Goal: Transaction & Acquisition: Purchase product/service

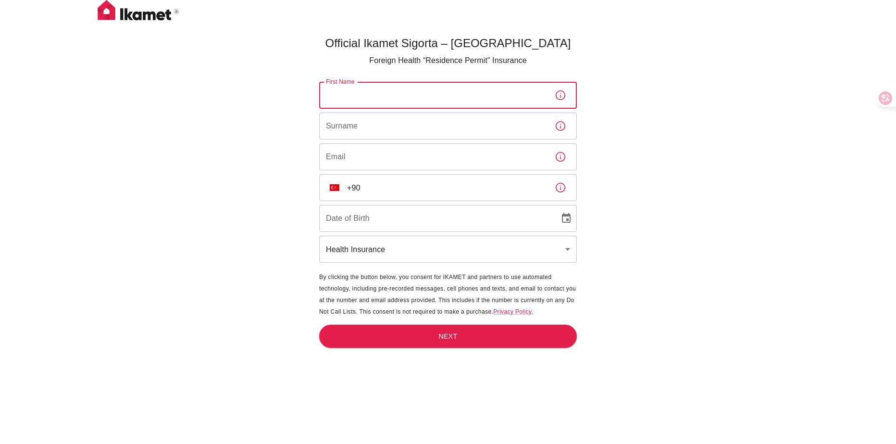
click at [480, 101] on input "First Name" at bounding box center [433, 95] width 228 height 27
type input "[PERSON_NAME]"
type input "Hijazi"
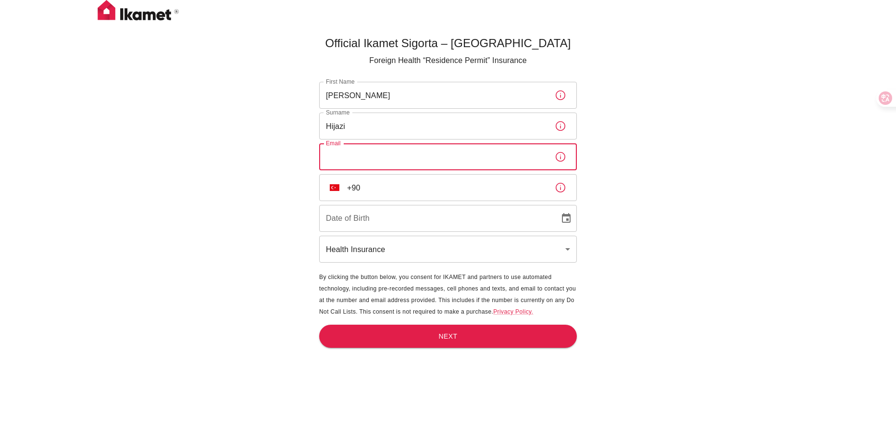
click at [423, 159] on input "Email" at bounding box center [433, 156] width 228 height 27
type input "[EMAIL_ADDRESS][DOMAIN_NAME]"
click at [419, 184] on input "+90" at bounding box center [447, 187] width 200 height 27
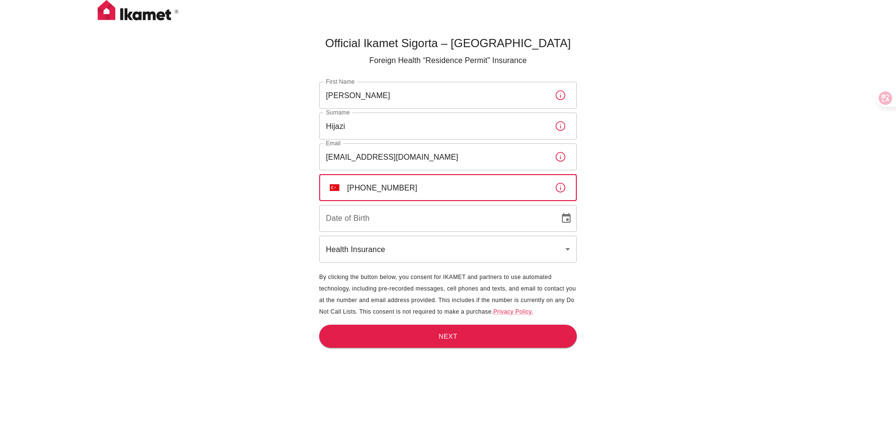
type input "[PHONE_NUMBER]"
click at [480, 149] on input "[EMAIL_ADDRESS][DOMAIN_NAME]" at bounding box center [433, 156] width 228 height 27
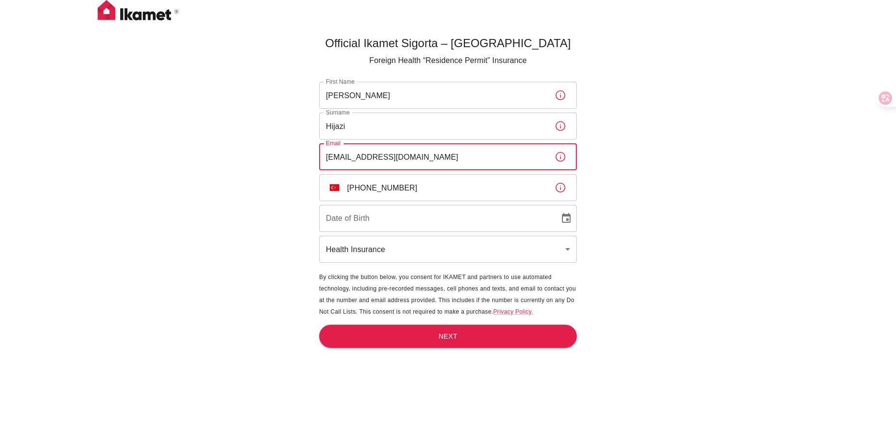
type input "[EMAIL_ADDRESS][DOMAIN_NAME]"
click at [444, 135] on input "Hijazi" at bounding box center [433, 125] width 228 height 27
type input "Hijazi"
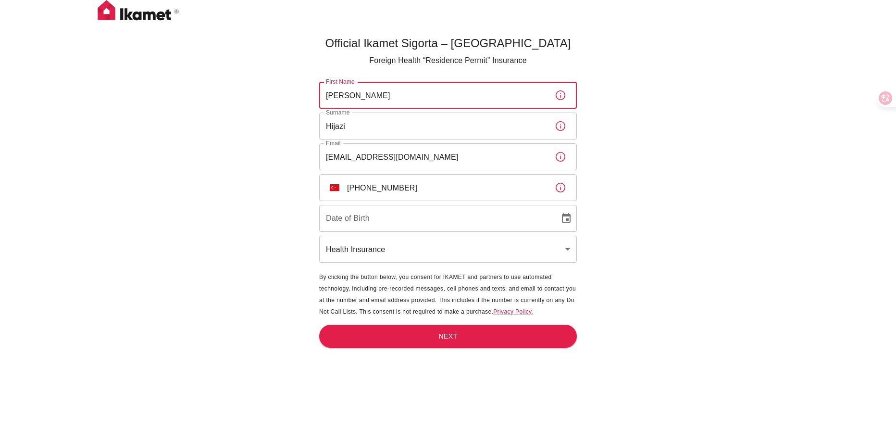
click at [404, 89] on input "[PERSON_NAME]" at bounding box center [433, 95] width 228 height 27
type input "[PERSON_NAME]"
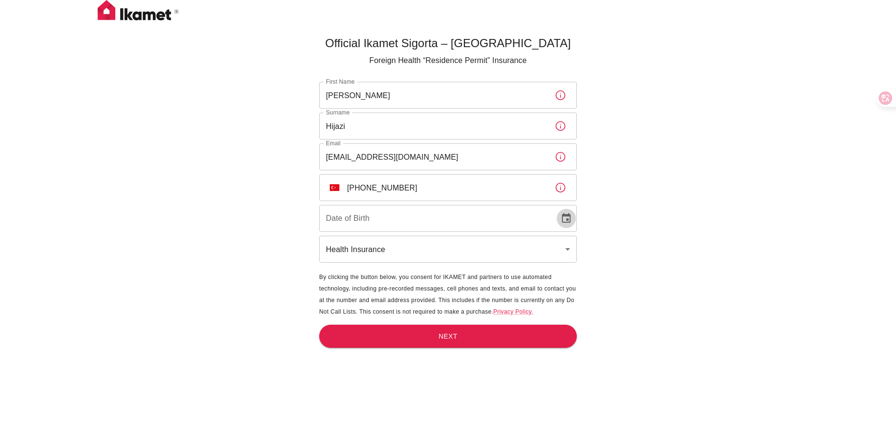
click at [568, 217] on icon "Choose date" at bounding box center [566, 218] width 12 height 12
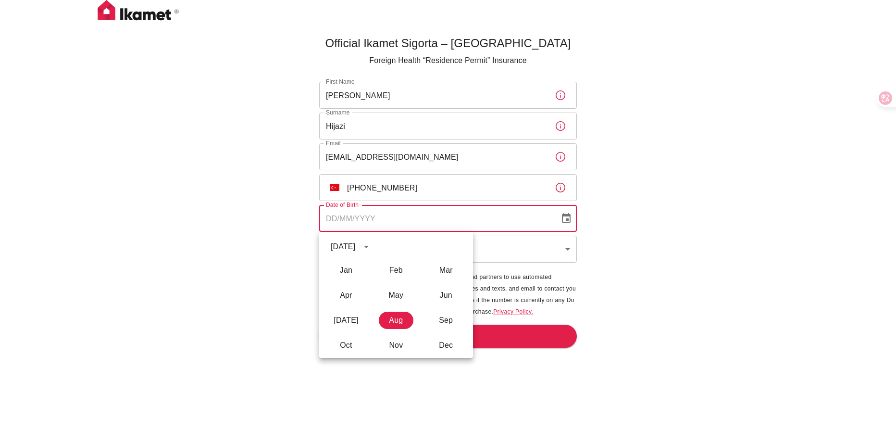
click at [355, 252] on div "[DATE]" at bounding box center [353, 246] width 44 height 16
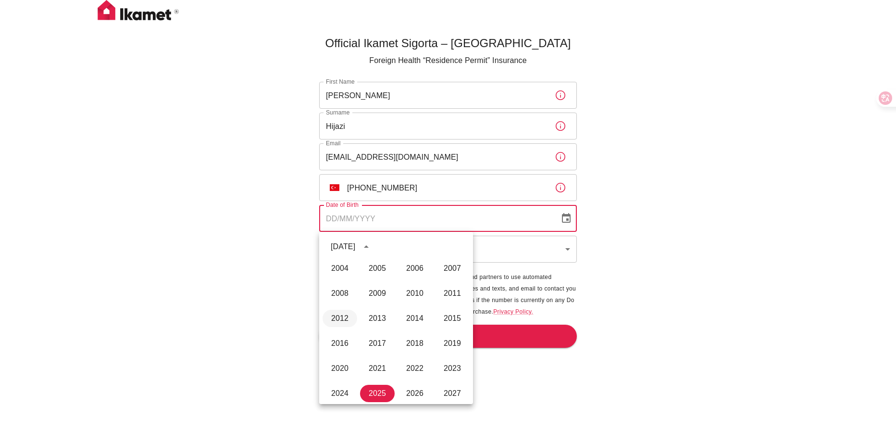
scroll to position [618, 0]
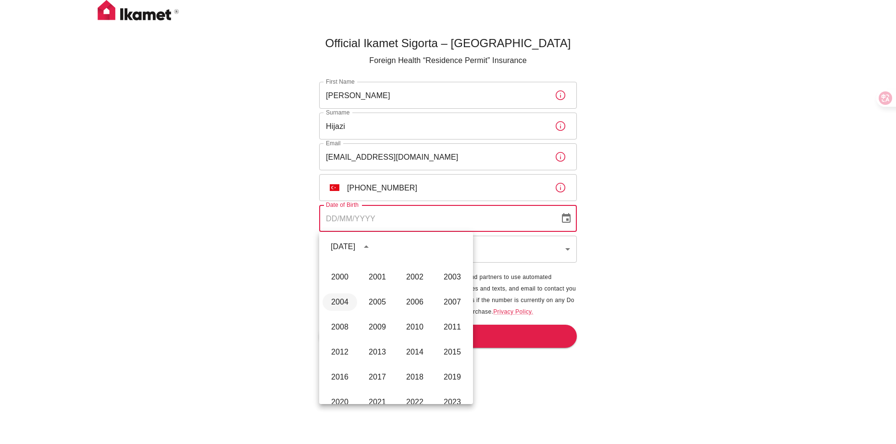
click at [348, 303] on button "2004" at bounding box center [339, 301] width 35 height 17
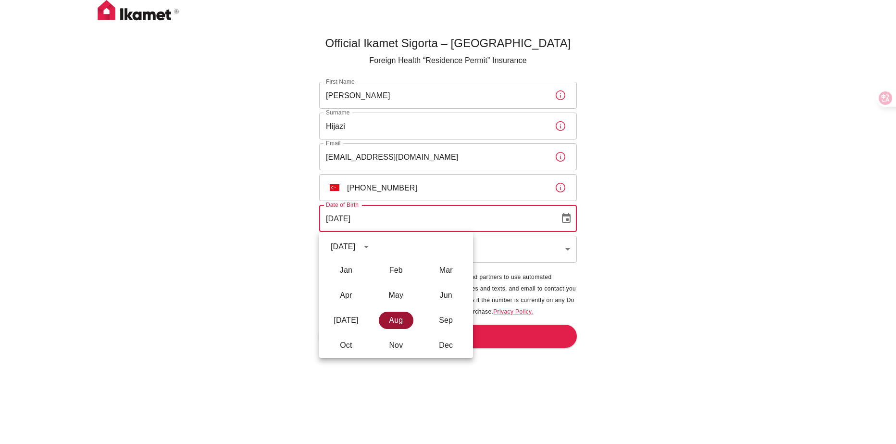
click at [399, 322] on button "Aug" at bounding box center [396, 319] width 35 height 17
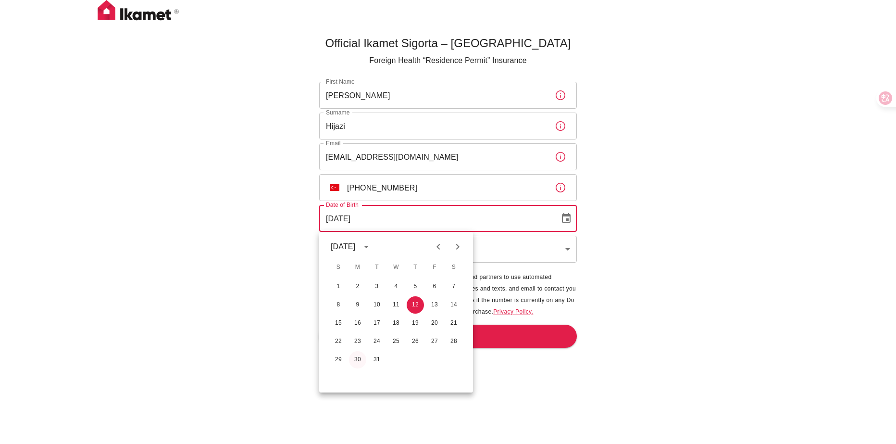
click at [358, 359] on button "30" at bounding box center [357, 359] width 17 height 17
type input "[DATE]"
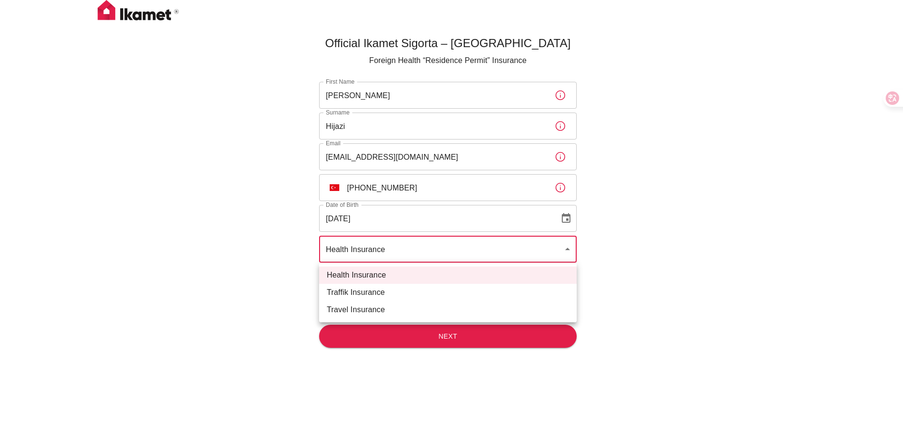
click at [460, 243] on body "Official Ikamet Sigorta – [DEMOGRAPHIC_DATA] Foreign Health “Residence Permit” …" at bounding box center [451, 237] width 903 height 475
click at [460, 243] on div at bounding box center [451, 222] width 903 height 444
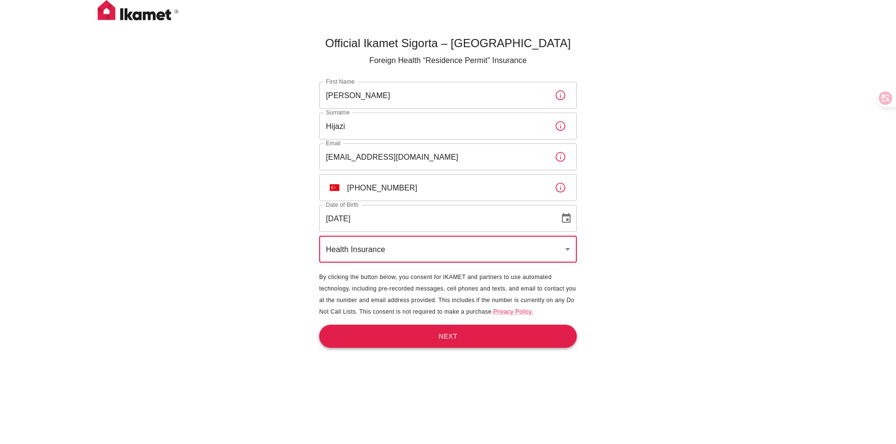
click at [442, 333] on button "Next" at bounding box center [448, 336] width 258 height 24
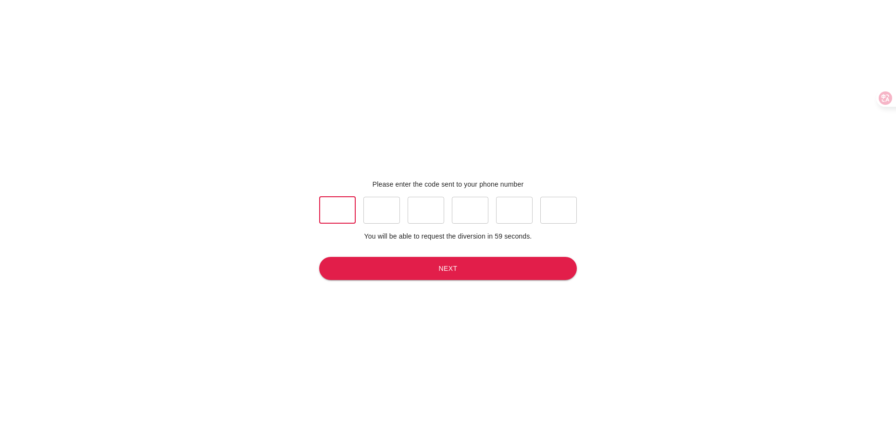
click at [346, 209] on input "text" at bounding box center [337, 210] width 37 height 27
type input "6"
type input "1"
type input "5"
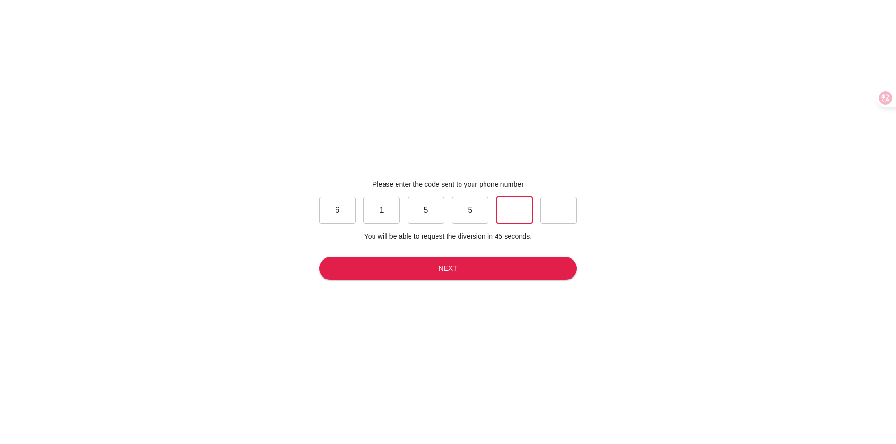
type input "8"
type input "1"
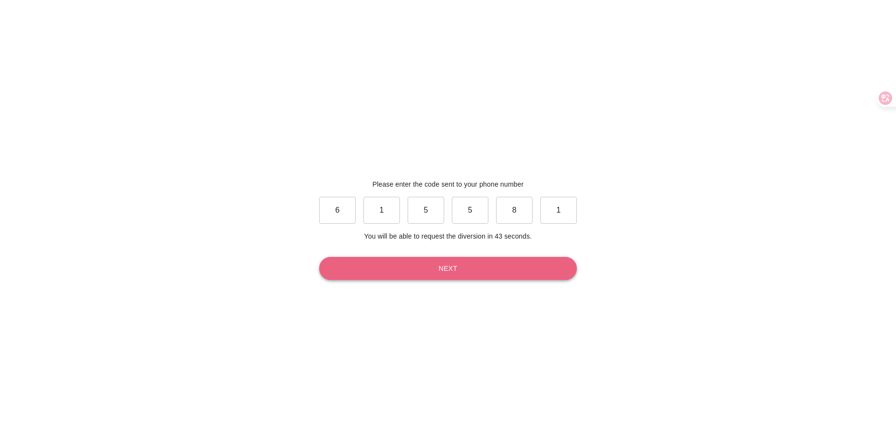
click at [372, 269] on button "Next" at bounding box center [448, 269] width 258 height 24
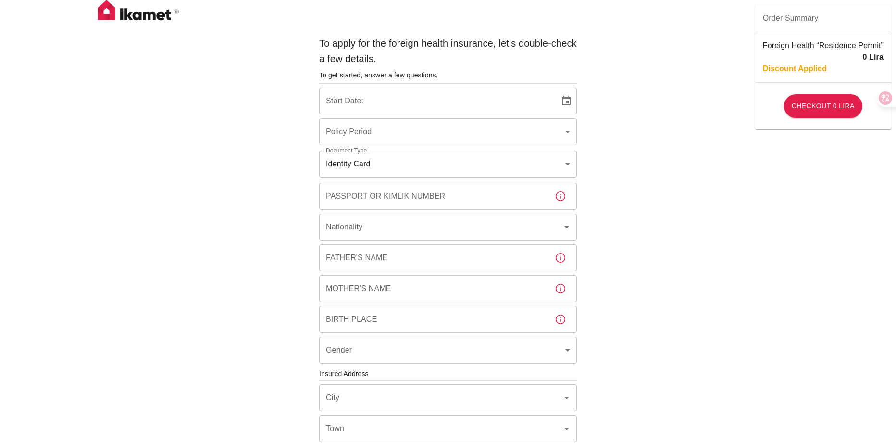
type input "b7343ef8-d55e-4554-96a8-76e30347e985"
type input "[DATE]"
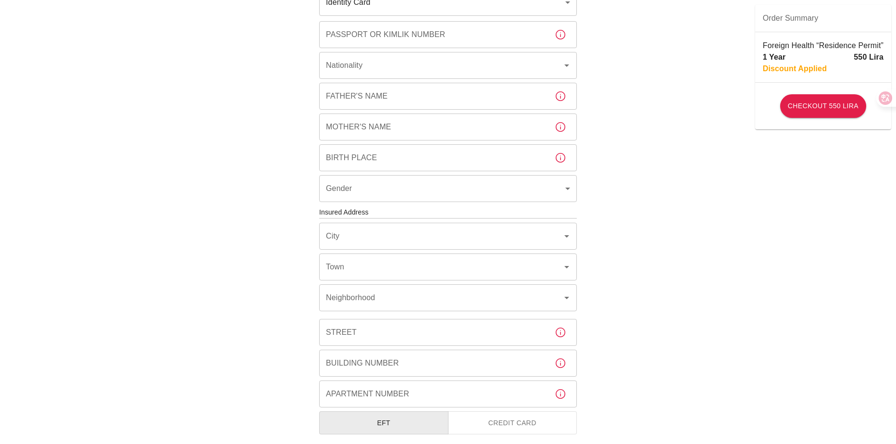
scroll to position [192, 0]
